Goal: Transaction & Acquisition: Obtain resource

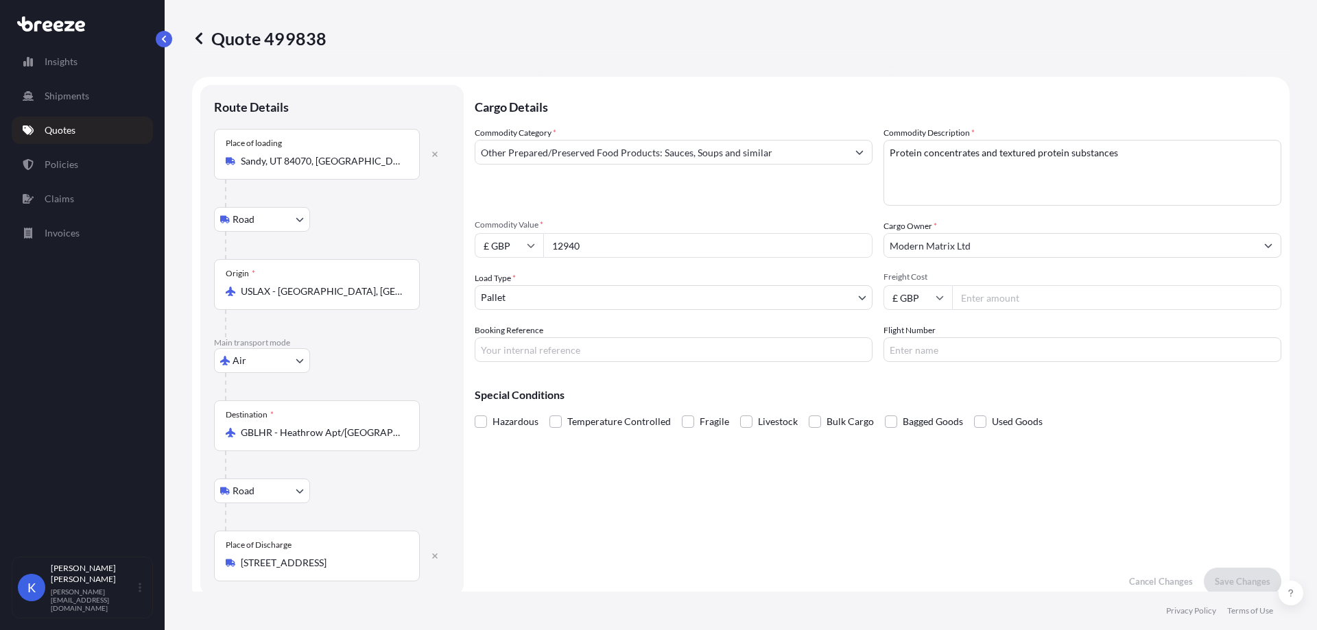
select select "Road"
select select "Air"
select select "Road"
select select "1"
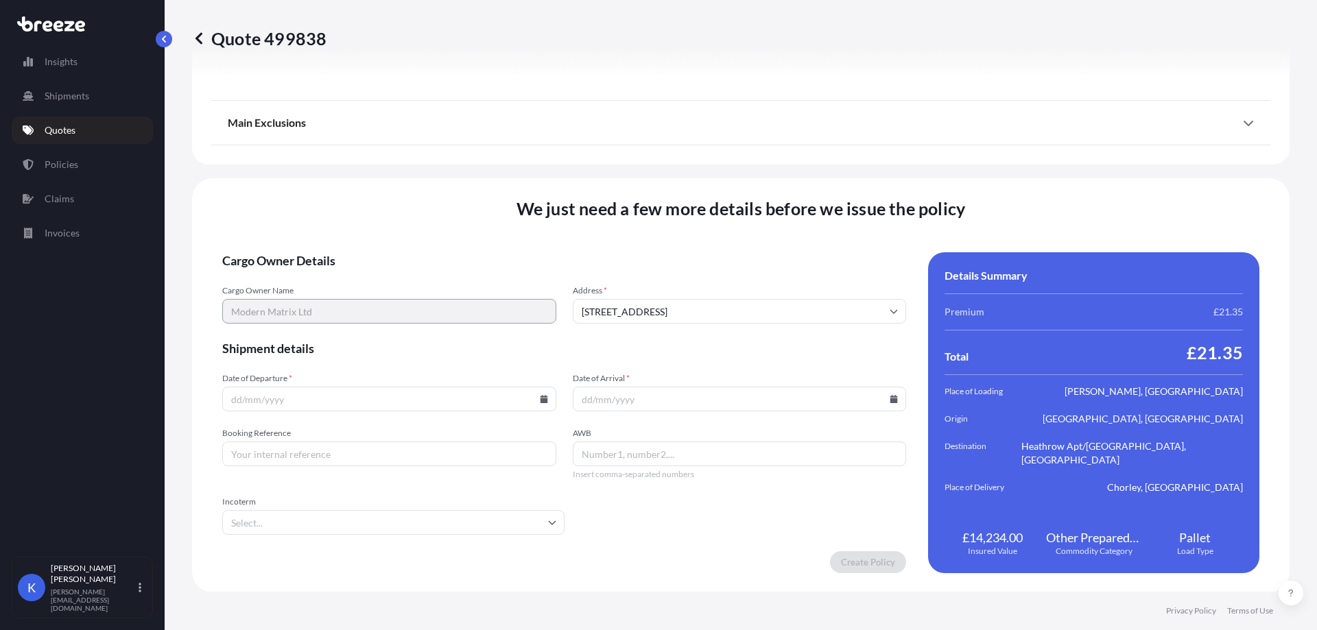
scroll to position [1804, 0]
click at [365, 410] on input "Date of Departure *" at bounding box center [389, 398] width 334 height 25
click at [540, 398] on icon at bounding box center [544, 398] width 8 height 8
click at [419, 304] on button "26" at bounding box center [420, 302] width 22 height 22
type input "[DATE]"
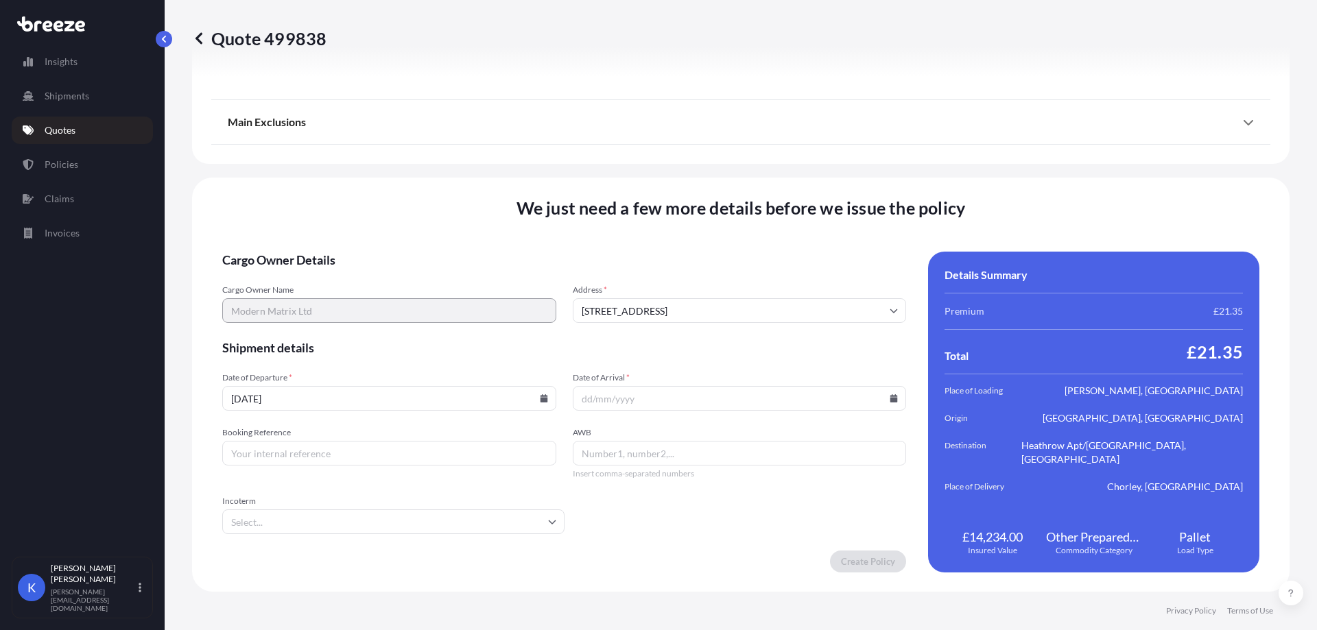
click at [823, 405] on input "Date of Arrival *" at bounding box center [740, 398] width 334 height 25
click at [883, 392] on input "Date of Arrival *" at bounding box center [740, 398] width 334 height 25
click at [896, 396] on input "Date of Arrival *" at bounding box center [740, 398] width 334 height 25
click at [890, 396] on icon at bounding box center [894, 398] width 8 height 8
click at [640, 329] on button "29" at bounding box center [638, 328] width 22 height 22
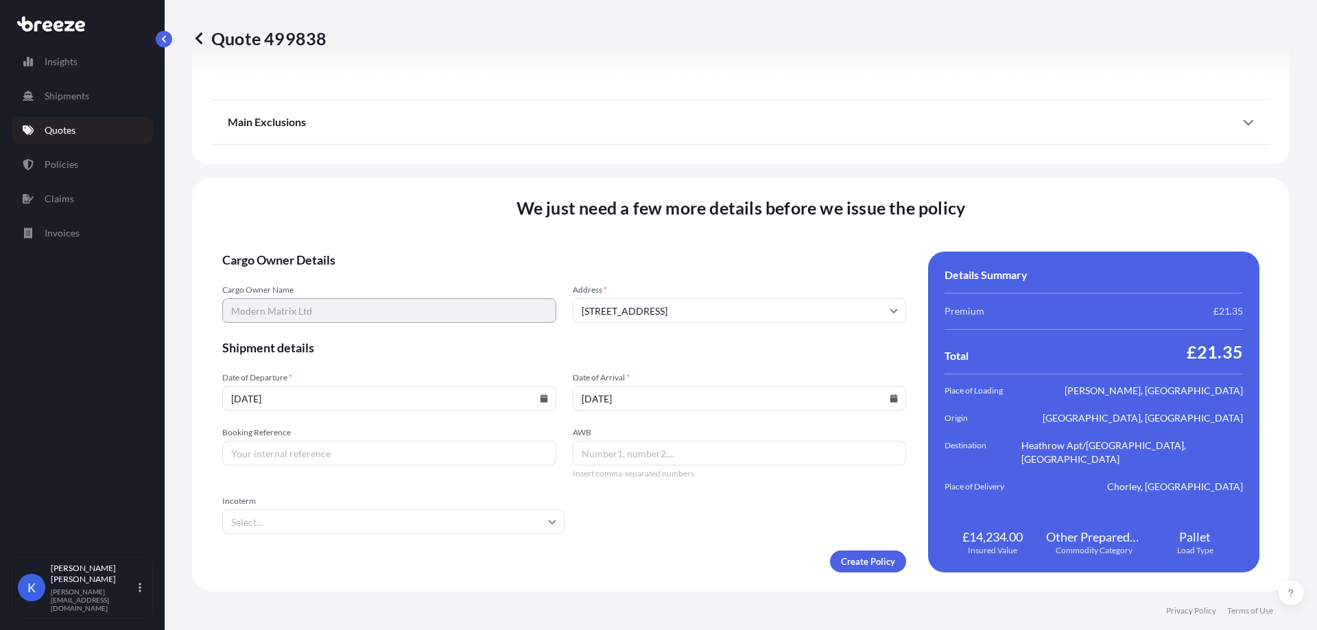
type input "[DATE]"
click at [395, 516] on input "Incoterm" at bounding box center [393, 521] width 342 height 25
click at [343, 390] on li "EXW" at bounding box center [392, 385] width 328 height 26
click at [664, 464] on input "AWB" at bounding box center [740, 453] width 334 height 25
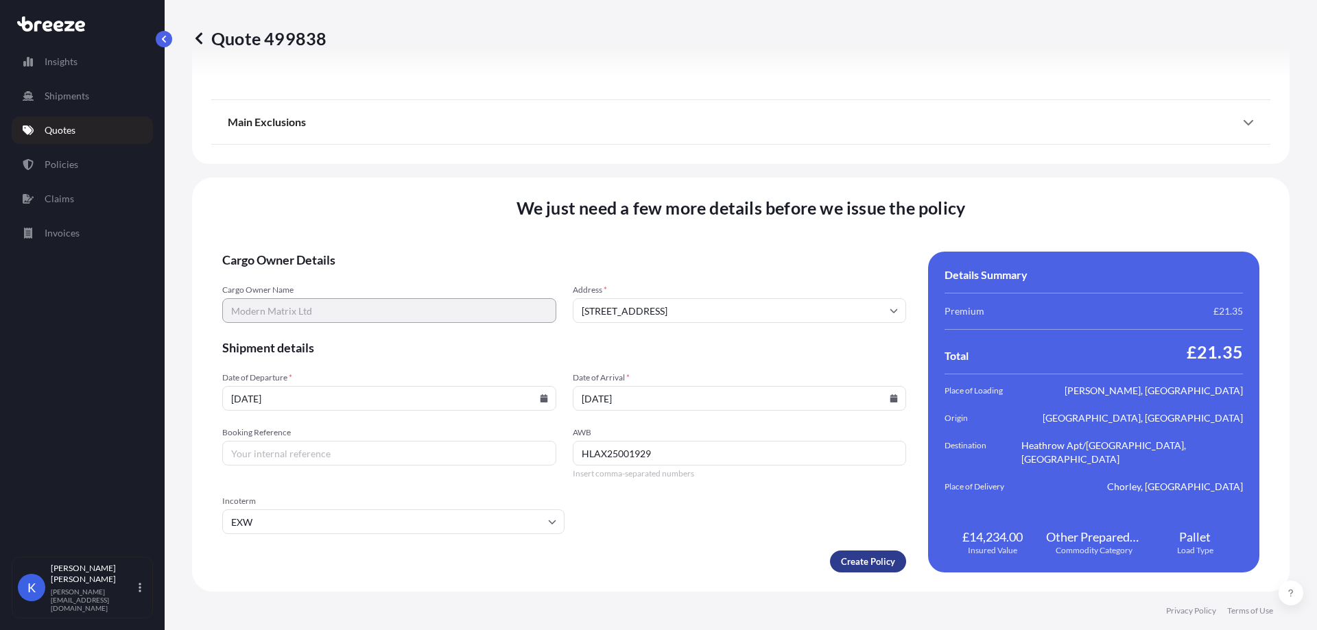
type input "HLAX25001929"
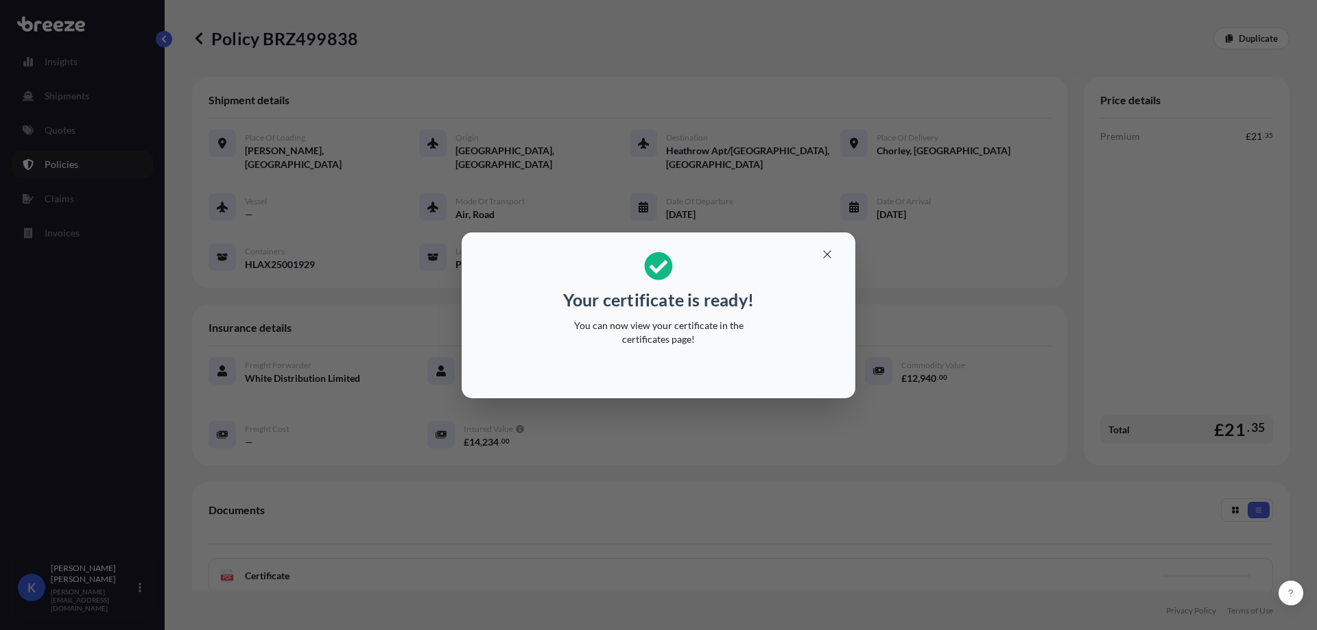
click at [684, 405] on div "Your certificate is ready! You can now view your certificate in the certificate…" at bounding box center [658, 315] width 1317 height 630
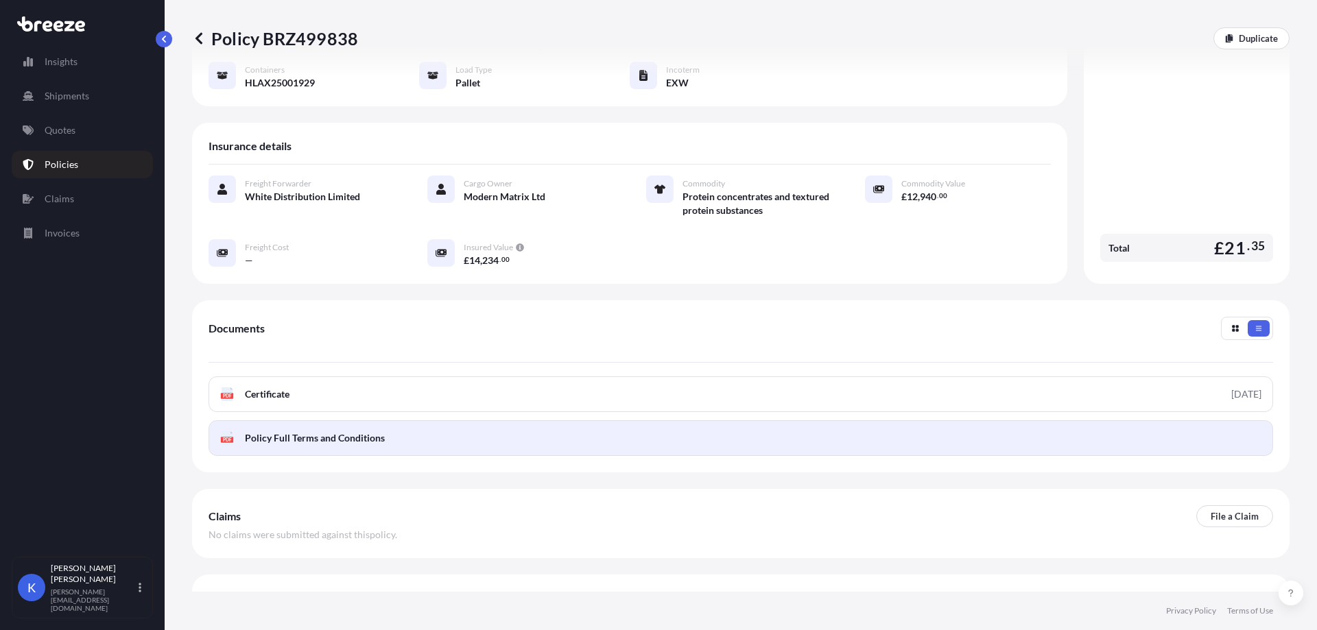
scroll to position [195, 0]
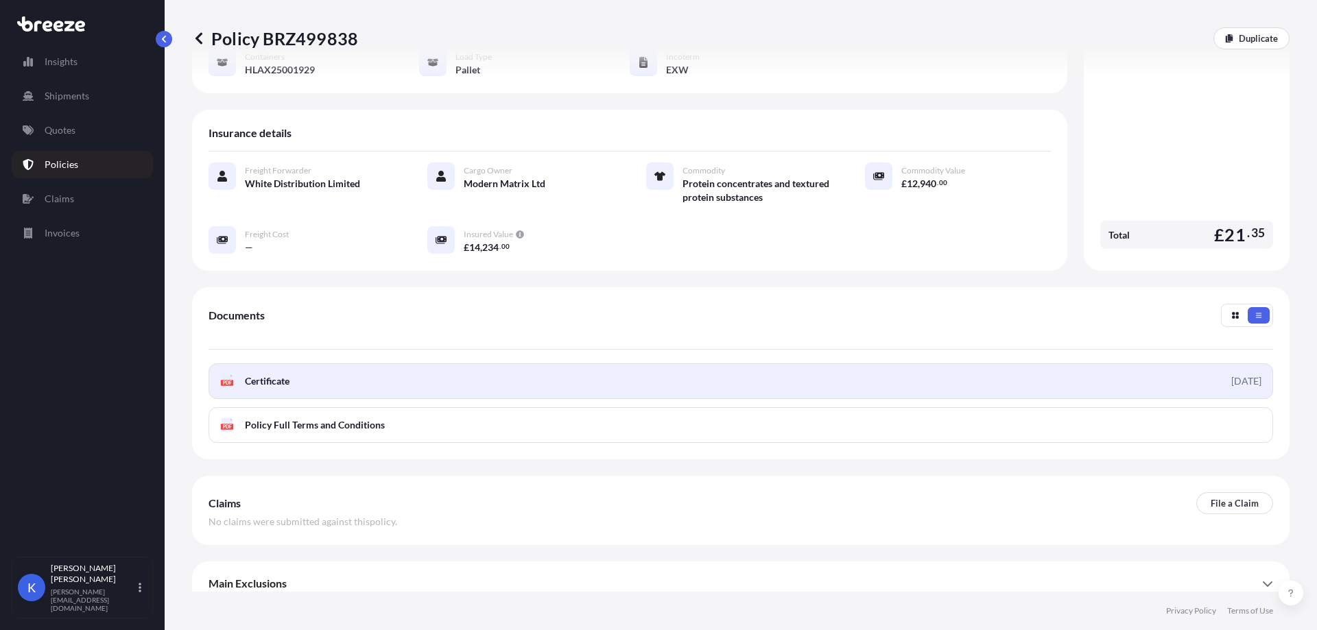
click at [486, 368] on link "PDF Certificate [DATE]" at bounding box center [740, 381] width 1064 height 36
